Goal: Navigation & Orientation: Find specific page/section

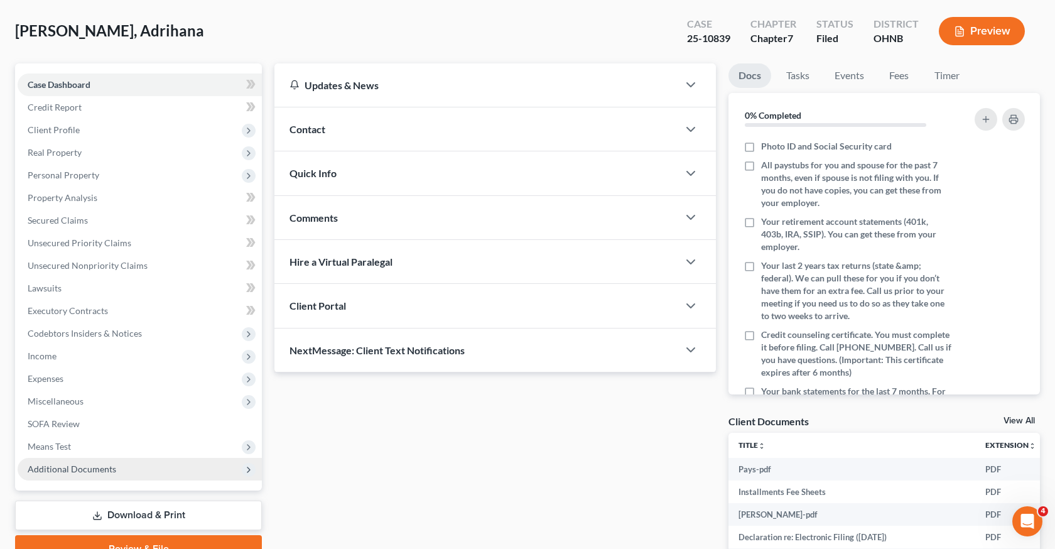
click at [158, 466] on span "Additional Documents" at bounding box center [140, 469] width 244 height 23
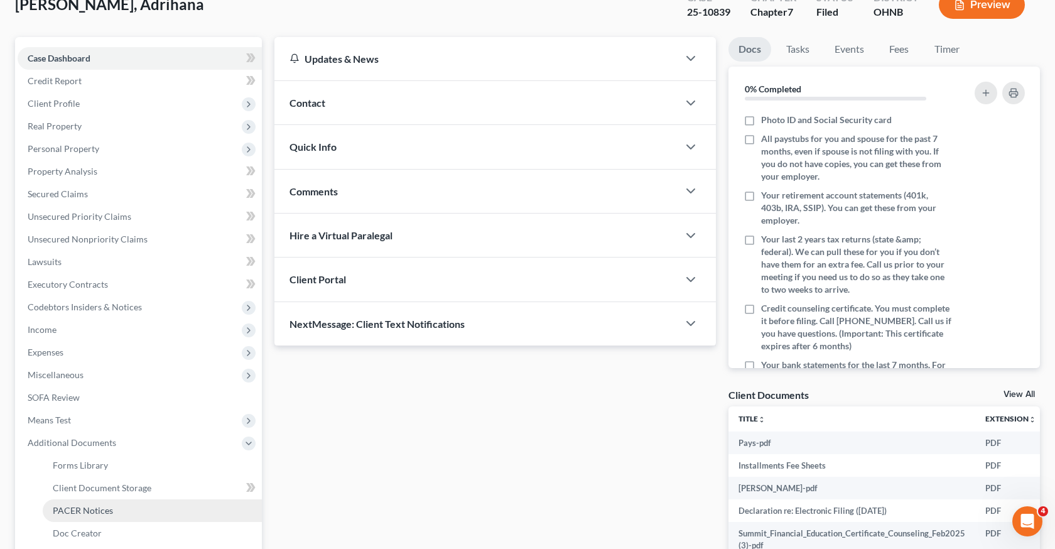
click at [112, 508] on link "PACER Notices" at bounding box center [152, 510] width 219 height 23
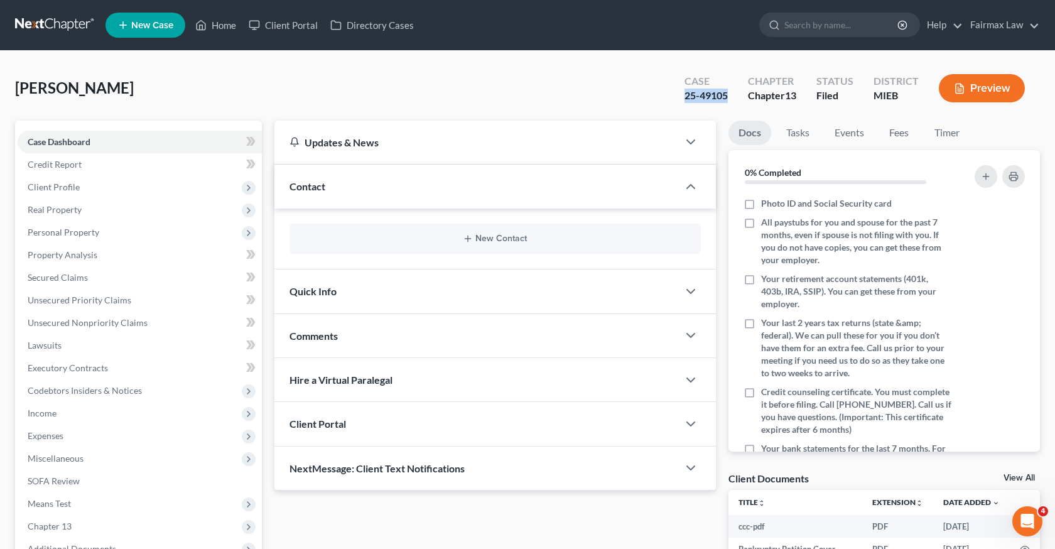
drag, startPoint x: 733, startPoint y: 96, endPoint x: 673, endPoint y: 96, distance: 59.7
click at [675, 96] on div "Case 25-49105" at bounding box center [706, 89] width 63 height 37
copy div "25-49105"
drag, startPoint x: 57, startPoint y: 89, endPoint x: 0, endPoint y: 94, distance: 56.8
click at [0, 94] on div "[PERSON_NAME], Diamond Upgraded Case 25-49105 Chapter Chapter 13 Status Filed D…" at bounding box center [527, 359] width 1055 height 617
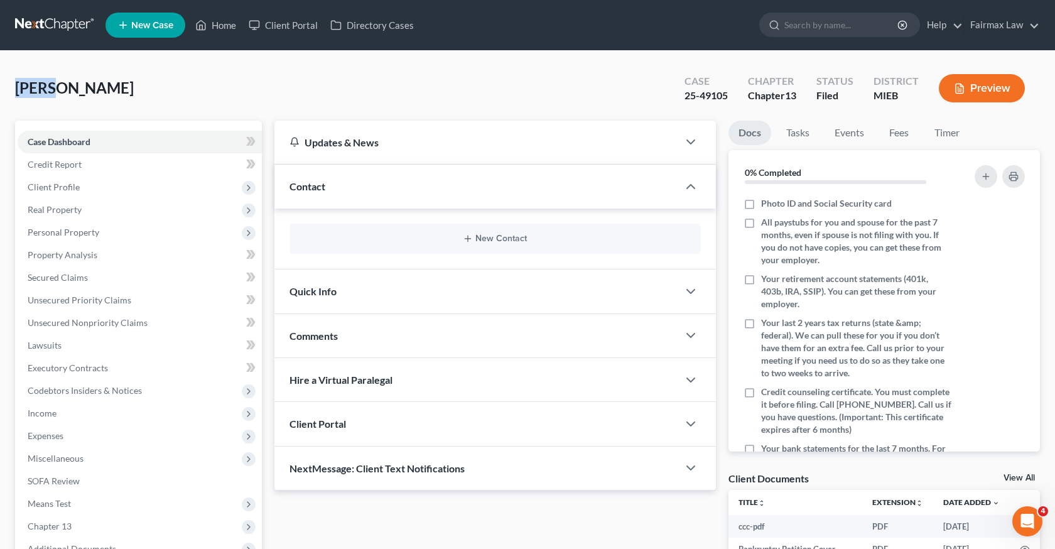
copy span "[PERSON_NAME]"
